Goal: Task Accomplishment & Management: Manage account settings

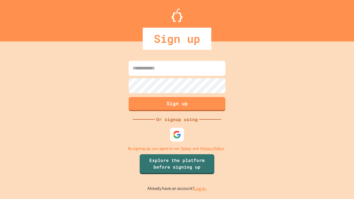
click at [201, 189] on link "Log in." at bounding box center [200, 189] width 13 height 6
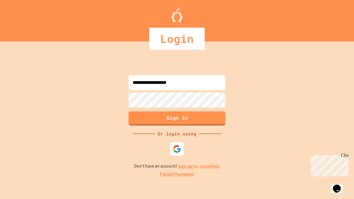
type input "**********"
